Goal: Task Accomplishment & Management: Complete application form

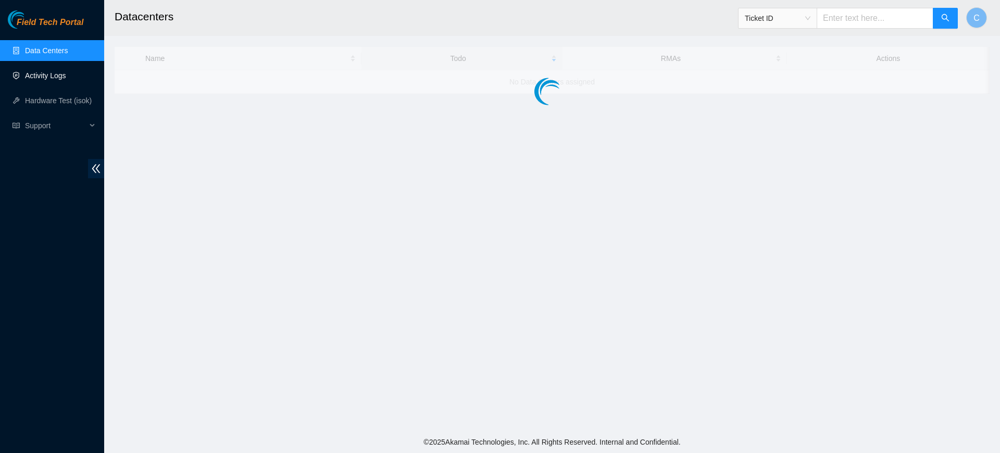
click at [54, 79] on link "Activity Logs" at bounding box center [45, 75] width 41 height 8
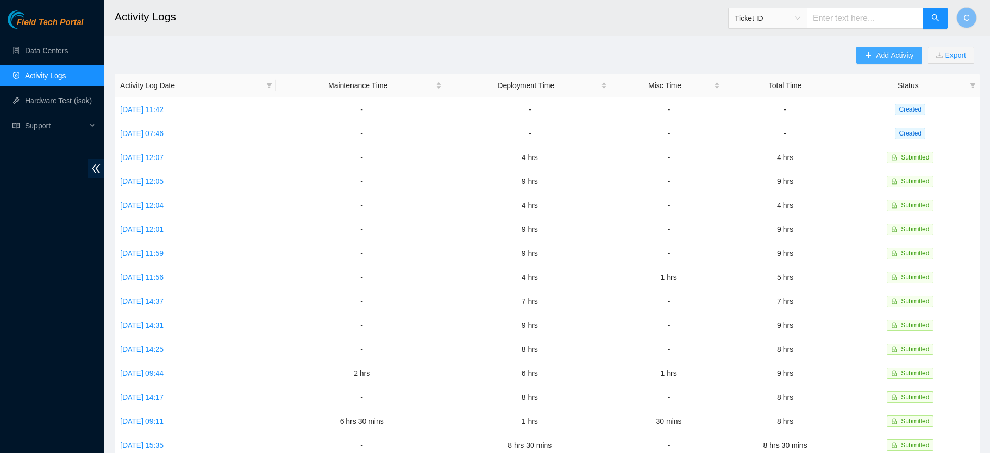
click at [898, 58] on span "Add Activity" at bounding box center [895, 54] width 38 height 11
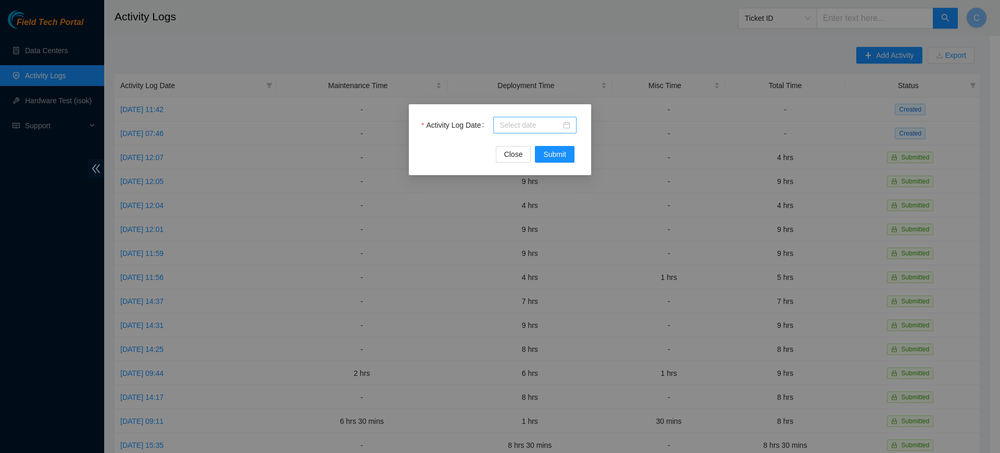
click at [522, 121] on input "Activity Log Date" at bounding box center [529, 124] width 61 height 11
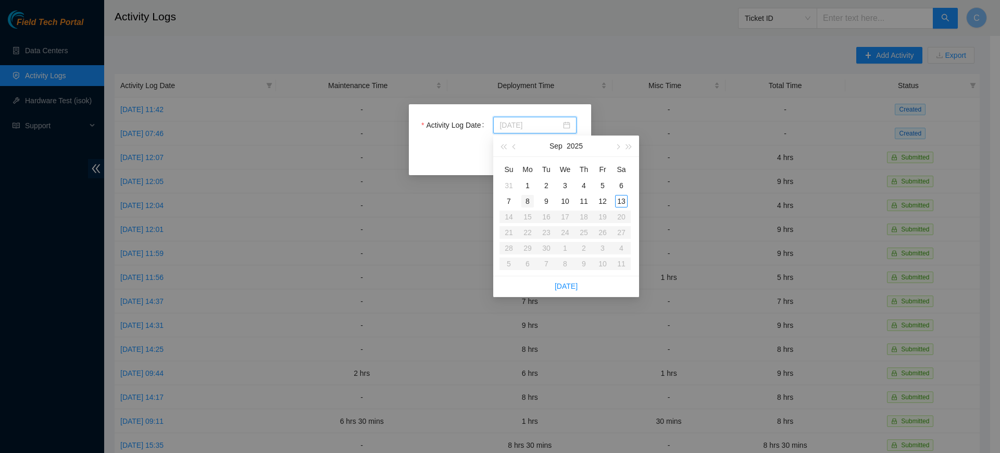
type input "2025-09-08"
click at [527, 202] on div "8" at bounding box center [527, 201] width 13 height 13
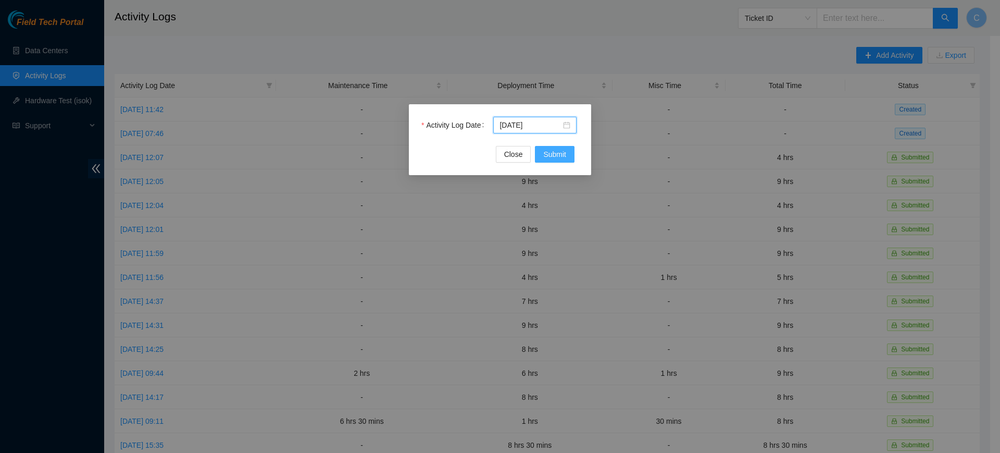
click at [557, 155] on span "Submit" at bounding box center [554, 153] width 23 height 11
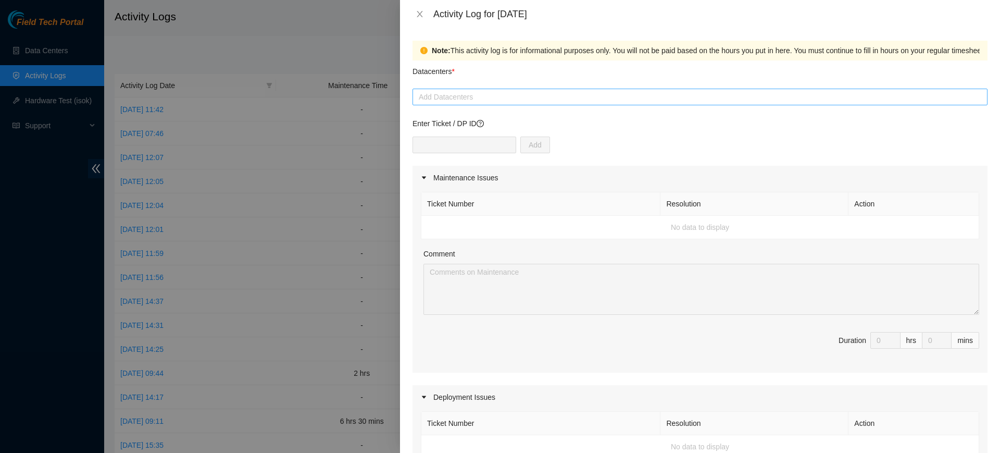
click at [485, 95] on div at bounding box center [700, 97] width 570 height 13
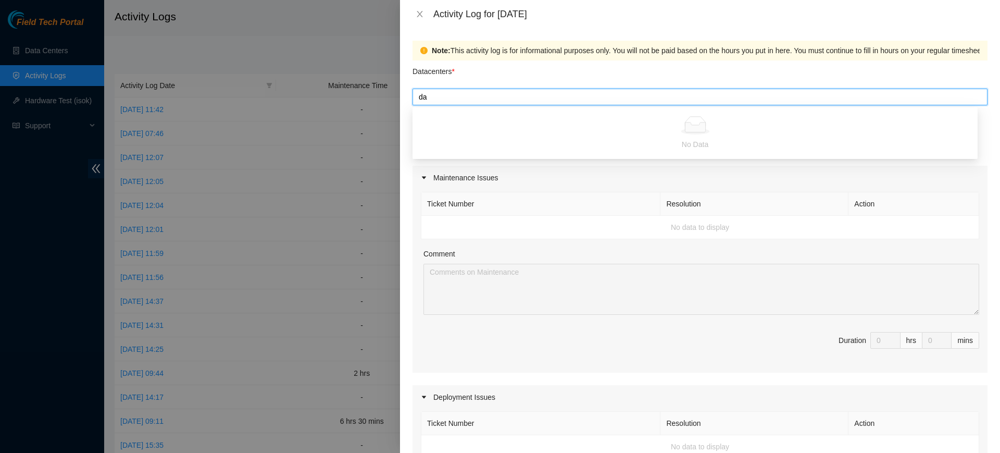
type input "d"
click at [522, 68] on div "Datacenters *" at bounding box center [700, 74] width 575 height 28
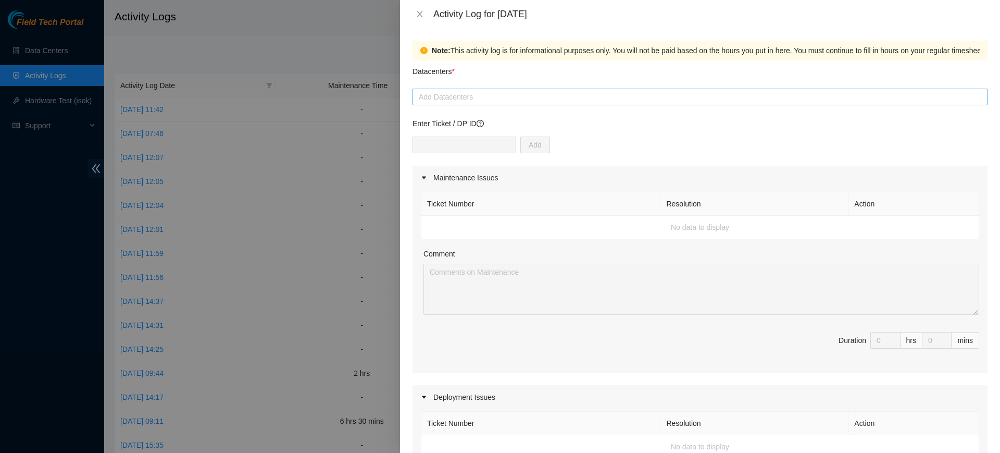
click at [503, 97] on div at bounding box center [700, 97] width 570 height 13
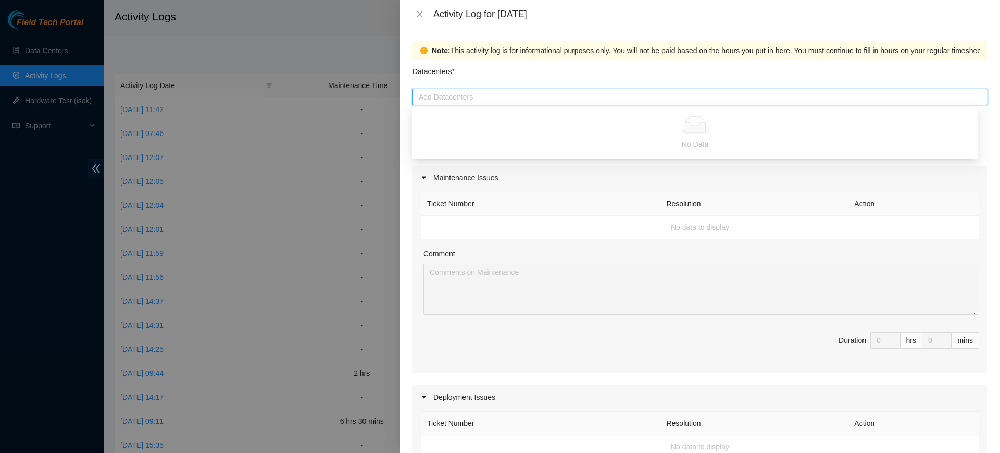
click at [571, 80] on div "Datacenters *" at bounding box center [700, 74] width 575 height 28
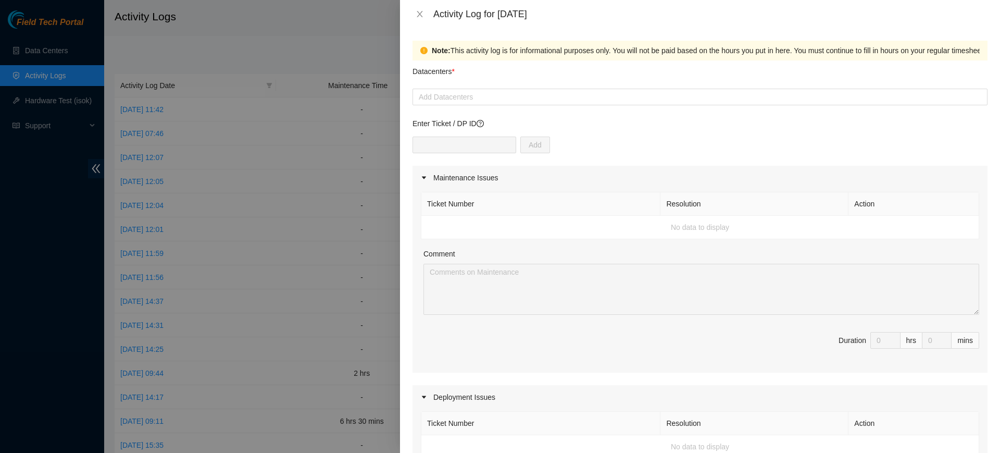
click at [423, 19] on div "Activity Log for 08-09-2025" at bounding box center [700, 13] width 575 height 11
click at [423, 17] on icon "close" at bounding box center [420, 14] width 8 height 8
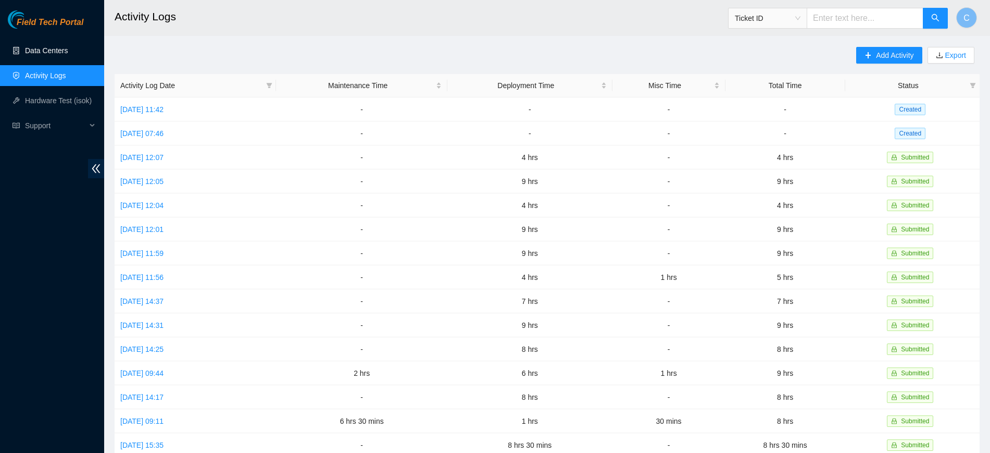
click at [42, 46] on link "Data Centers" at bounding box center [46, 50] width 43 height 8
